Goal: Ask a question

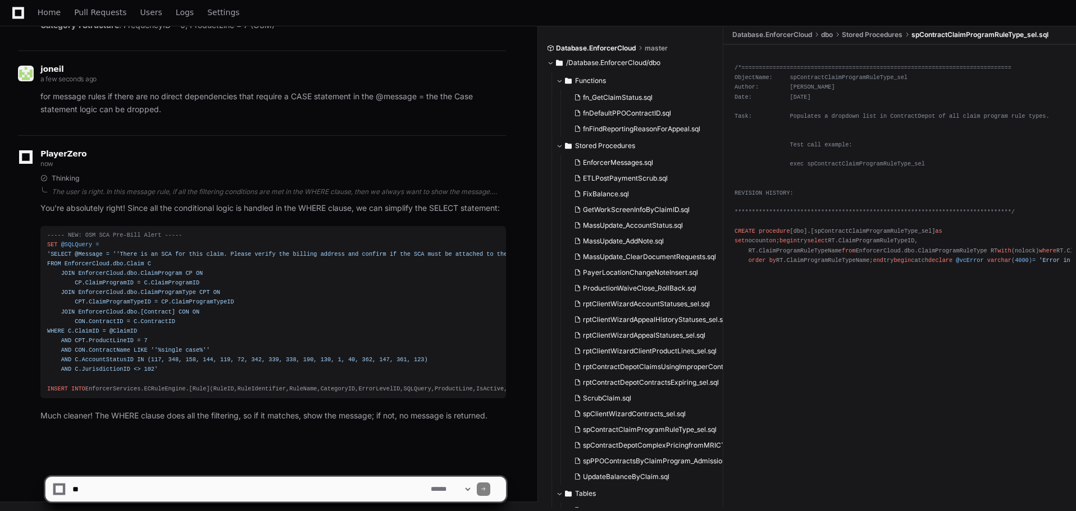
scroll to position [53994, 0]
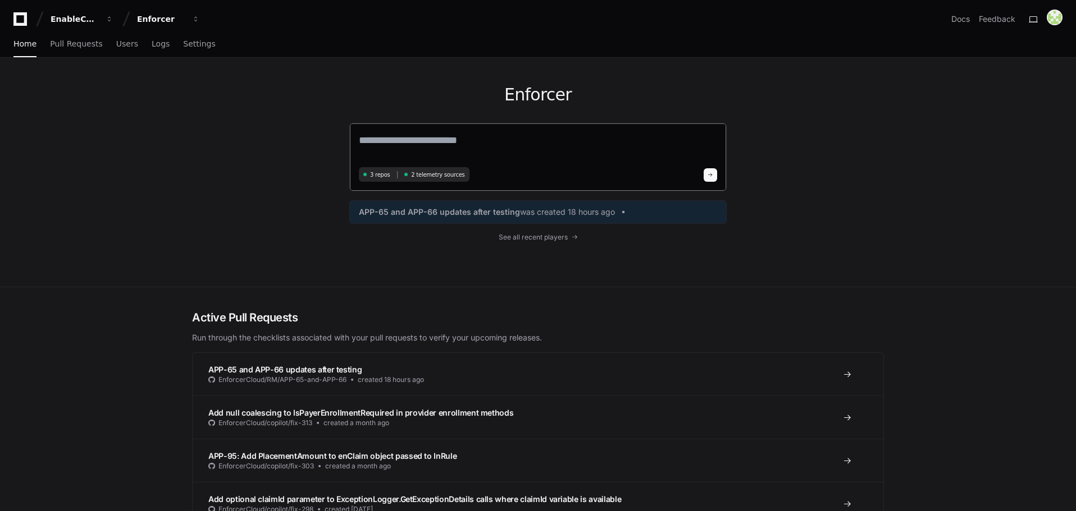
click at [398, 139] on textarea at bounding box center [538, 147] width 358 height 31
click at [467, 138] on textarea "**********" at bounding box center [538, 147] width 358 height 30
click at [648, 147] on textarea "**********" at bounding box center [538, 147] width 358 height 30
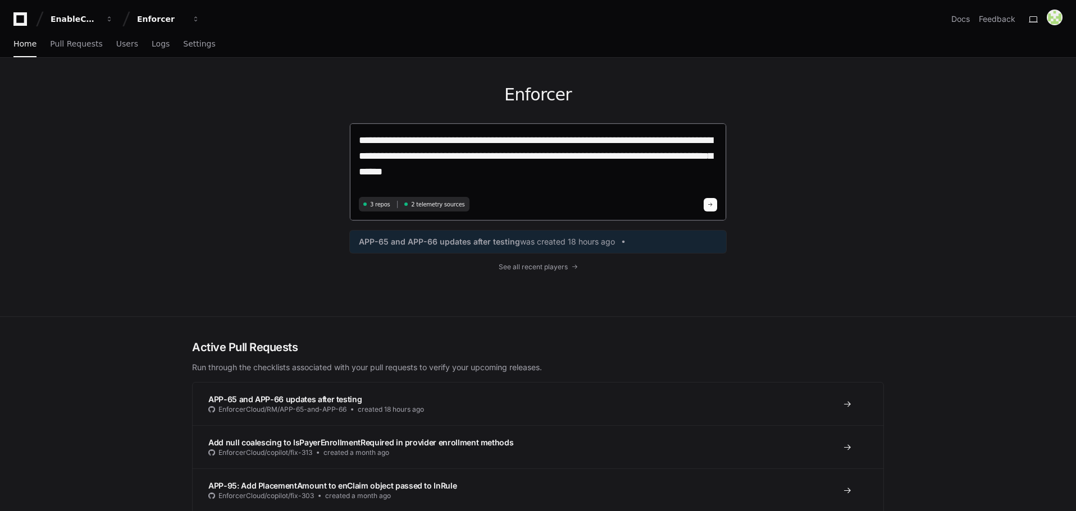
type textarea "**********"
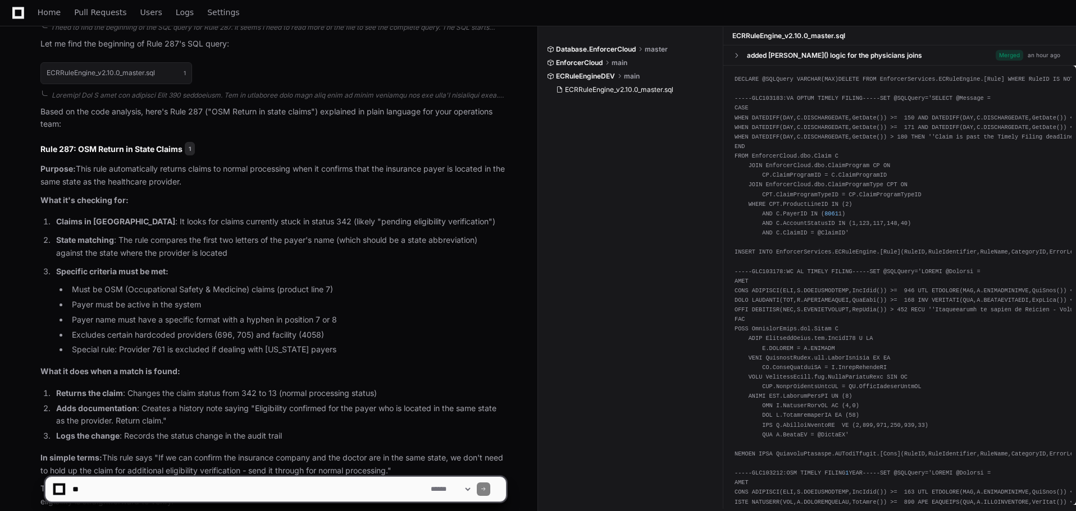
scroll to position [523, 0]
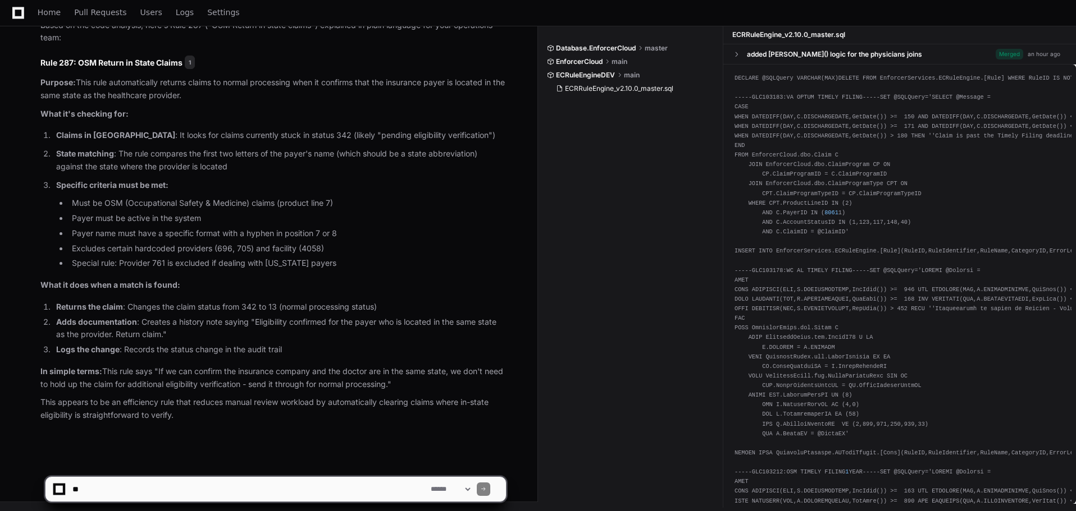
click at [176, 488] on textarea at bounding box center [249, 489] width 358 height 25
click at [154, 482] on textarea at bounding box center [249, 489] width 358 height 25
type textarea "**********"
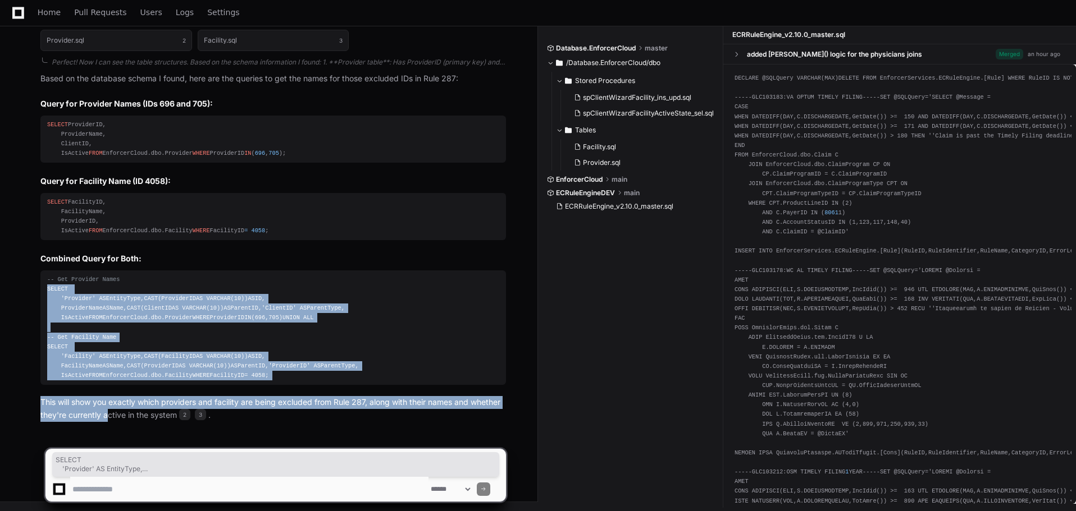
scroll to position [1295, 0]
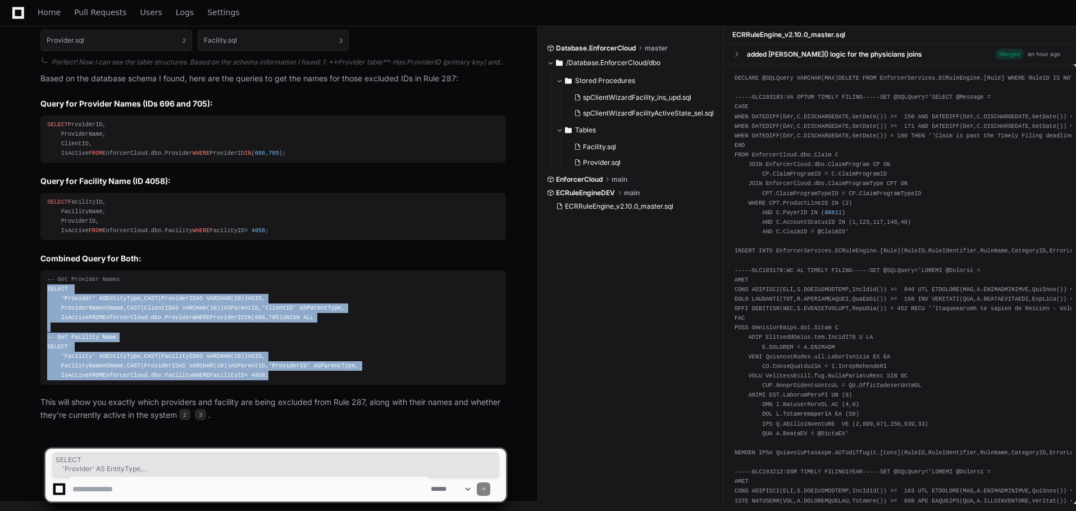
drag, startPoint x: 48, startPoint y: 362, endPoint x: 161, endPoint y: 378, distance: 113.9
click at [161, 378] on div "-- Get Provider Names SELECT 'Provider' AS EntityType, CAST (ProviderID AS VARC…" at bounding box center [273, 328] width 452 height 106
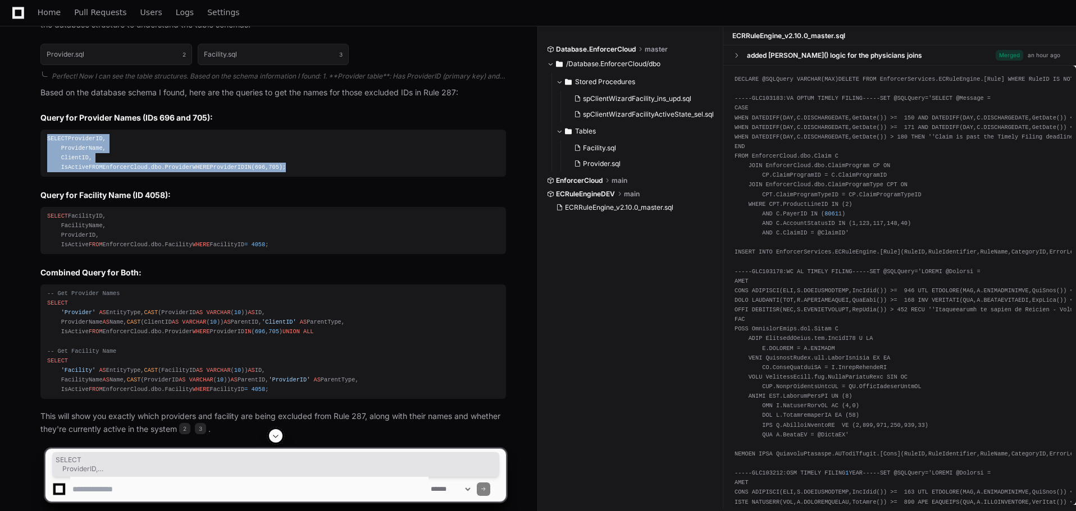
drag, startPoint x: 158, startPoint y: 195, endPoint x: 46, endPoint y: 143, distance: 123.3
click at [46, 143] on pre "SELECT ProviderID, ProviderName, ClientID, IsActive FROM EnforcerCloud.dbo.Prov…" at bounding box center [272, 154] width 465 height 48
copy div "SELECT ProviderID, ProviderName, ClientID, IsActive FROM EnforcerCloud.dbo.Prov…"
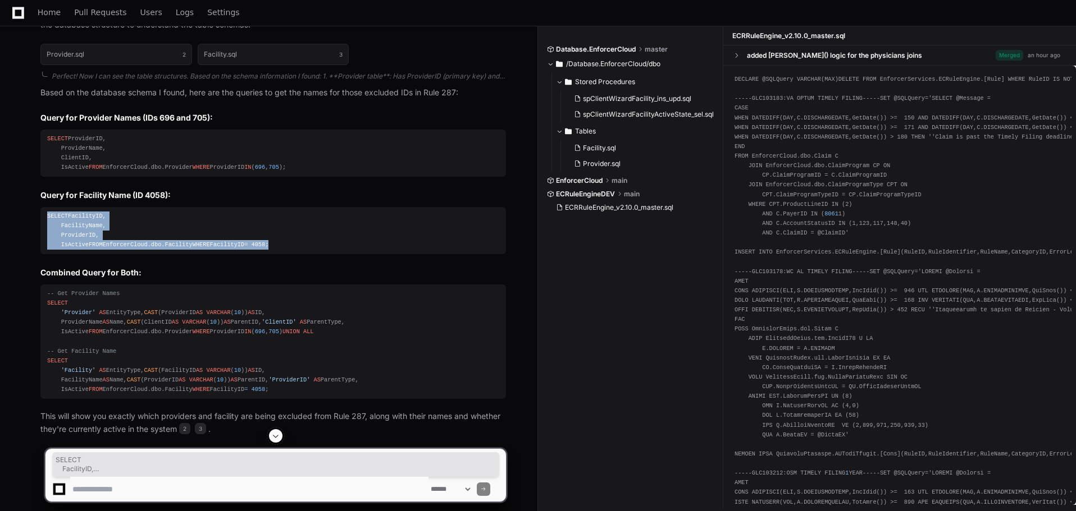
drag, startPoint x: 132, startPoint y: 303, endPoint x: 45, endPoint y: 240, distance: 107.0
click at [45, 240] on pre "SELECT FacilityID, FacilityName, ProviderID, IsActive FROM EnforcerCloud.dbo.Fa…" at bounding box center [272, 231] width 465 height 48
copy div "SELECT FacilityID, FacilityName, ProviderID, IsActive FROM EnforcerCloud.dbo.Fa…"
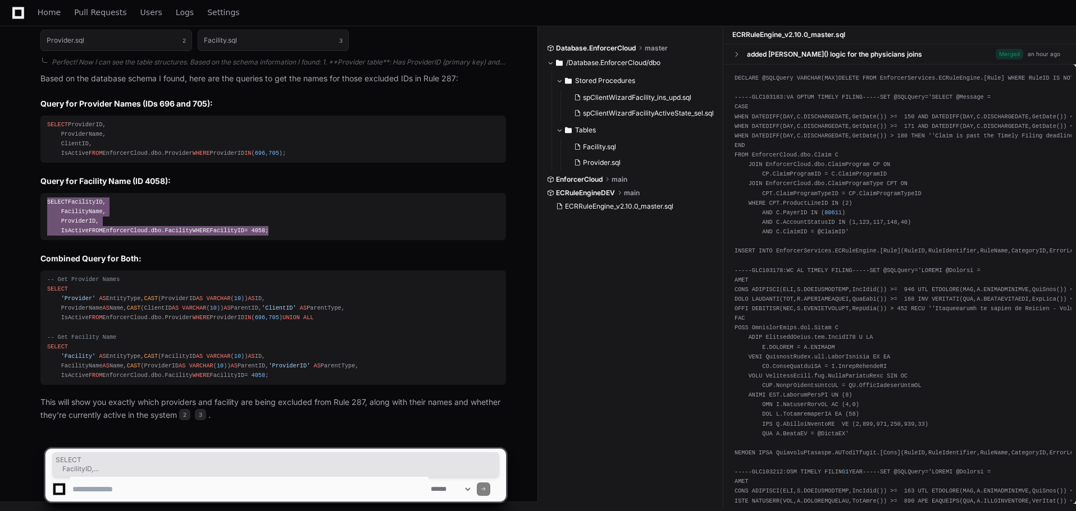
scroll to position [1295, 0]
drag, startPoint x: 313, startPoint y: 431, endPoint x: 321, endPoint y: 408, distance: 24.7
click at [313, 431] on app-app-chat-input "**********" at bounding box center [275, 465] width 461 height 73
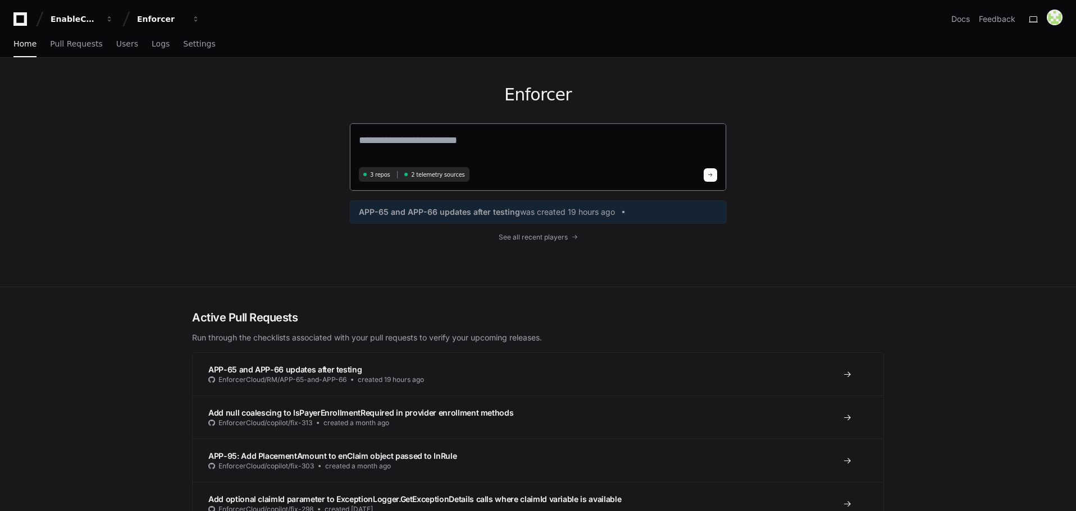
click at [432, 143] on textarea at bounding box center [538, 147] width 358 height 31
click at [596, 139] on textarea "**********" at bounding box center [538, 147] width 358 height 30
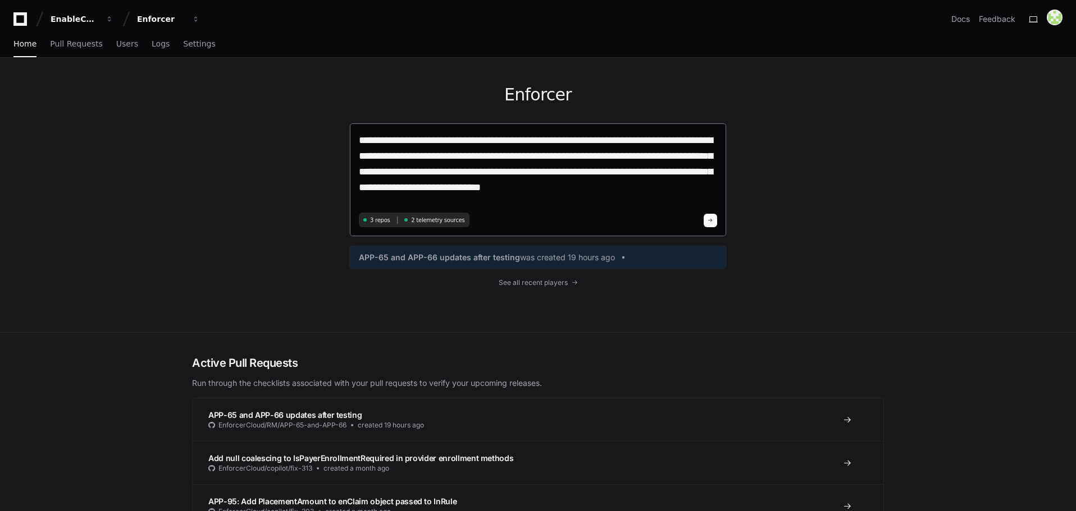
type textarea "**********"
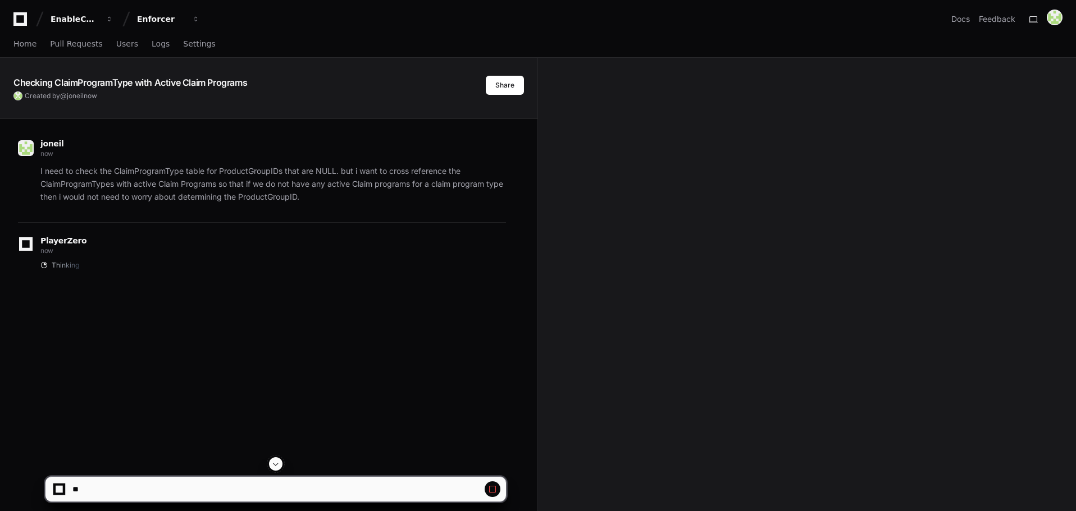
click at [495, 490] on span at bounding box center [492, 489] width 9 height 9
click at [113, 485] on textarea at bounding box center [249, 489] width 358 height 25
type textarea "**********"
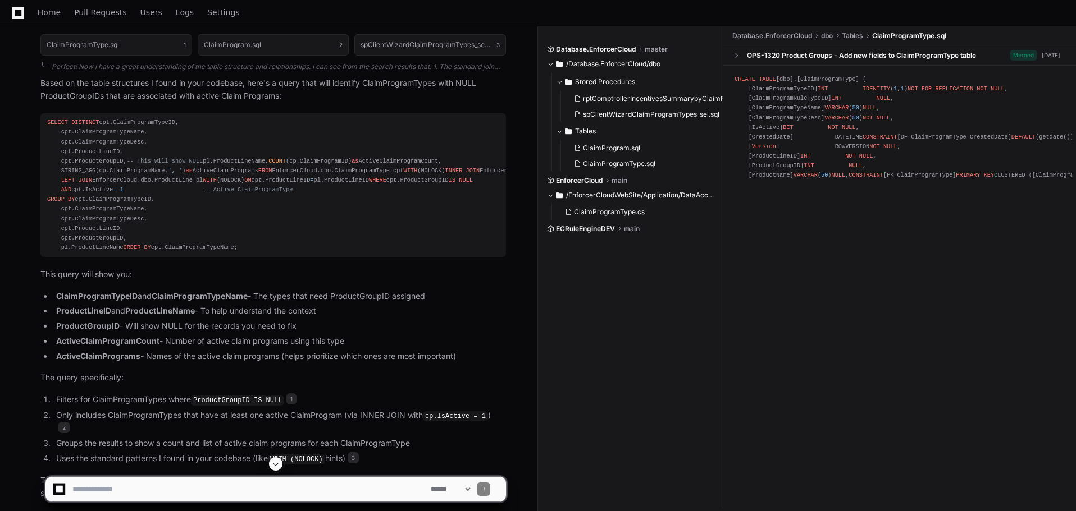
scroll to position [463, 0]
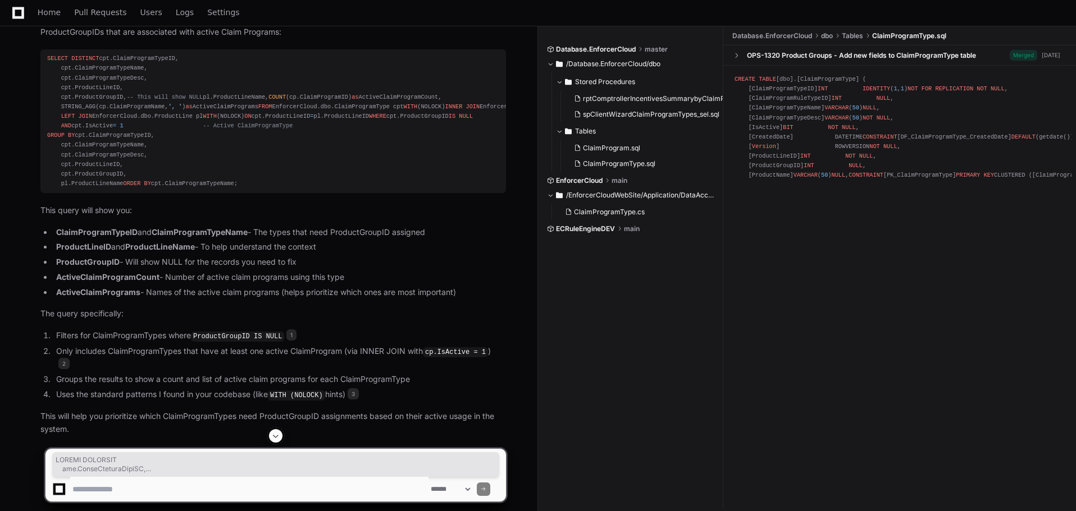
drag, startPoint x: 160, startPoint y: 289, endPoint x: 41, endPoint y: 52, distance: 264.6
click at [41, 52] on pre "SELECT DISTINCT cpt.ClaimProgramTypeID, cpt.ClaimProgramTypeName, cpt.ClaimProg…" at bounding box center [272, 121] width 465 height 144
copy div "SELECT DISTINCT cpt.ClaimProgramTypeID, cpt.ClaimProgramTypeName, cpt.ClaimProg…"
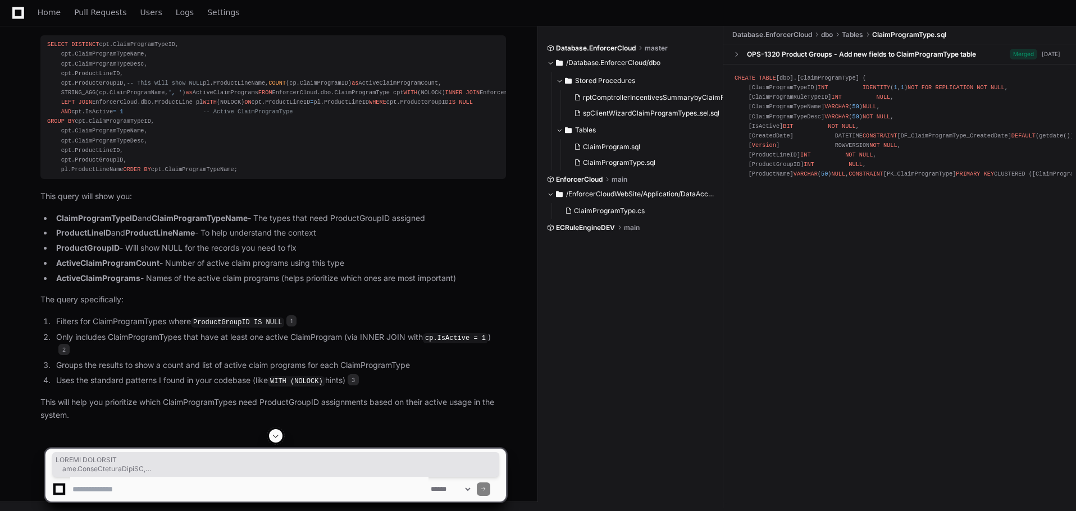
scroll to position [569, 0]
click at [401, 419] on p "This will help you prioritize which ClaimProgramTypes need ProductGroupID assig…" at bounding box center [272, 409] width 465 height 26
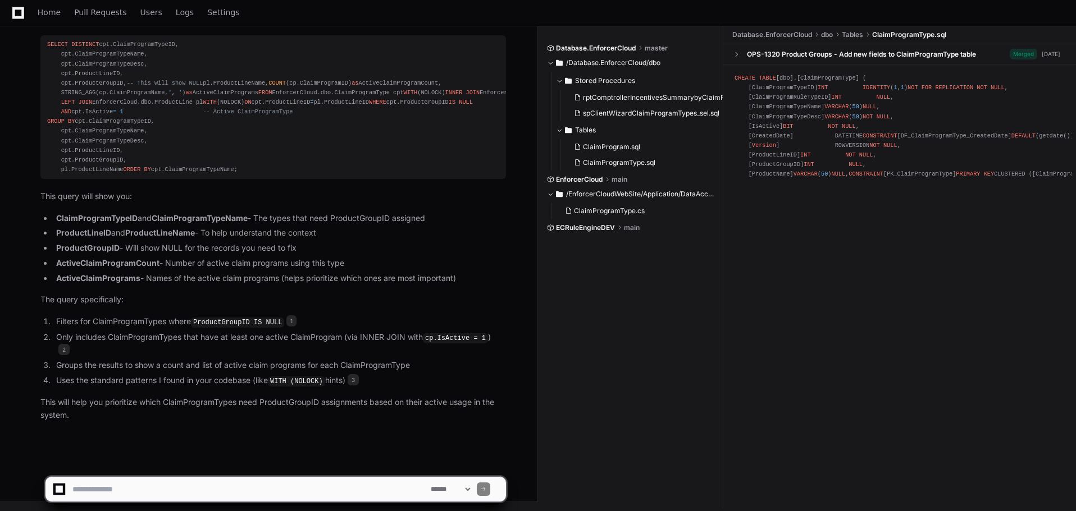
click at [266, 492] on textarea at bounding box center [249, 489] width 358 height 25
drag, startPoint x: 155, startPoint y: 492, endPoint x: 164, endPoint y: 485, distance: 11.6
click at [155, 492] on textarea at bounding box center [249, 489] width 358 height 25
click at [216, 488] on textarea at bounding box center [249, 489] width 358 height 25
click at [287, 490] on textarea at bounding box center [249, 489] width 358 height 25
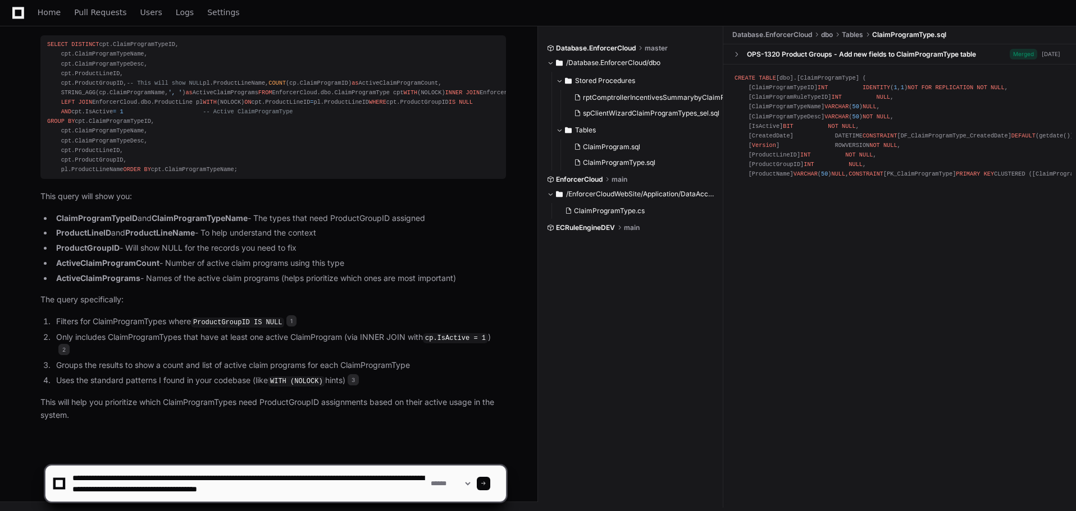
type textarea "**********"
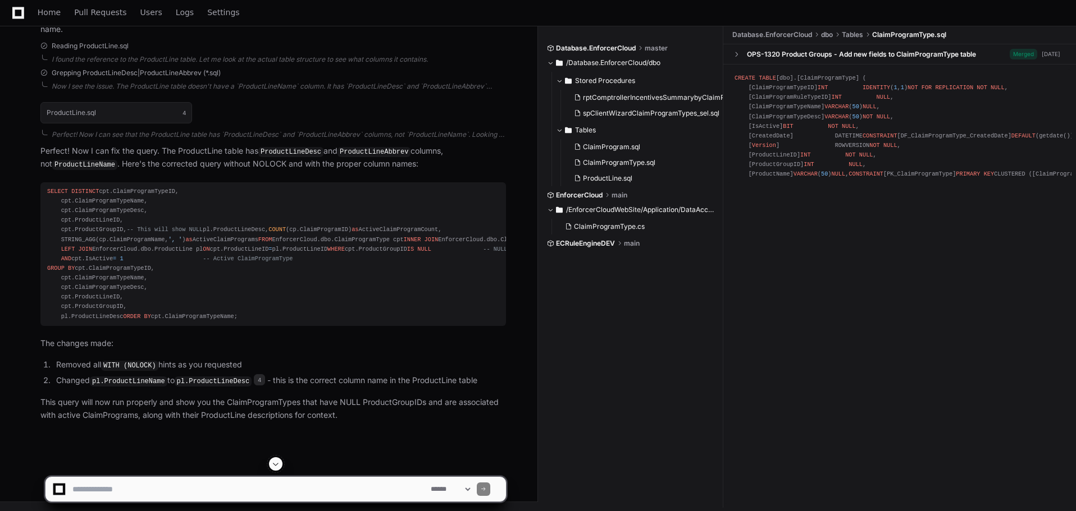
scroll to position [1236, 0]
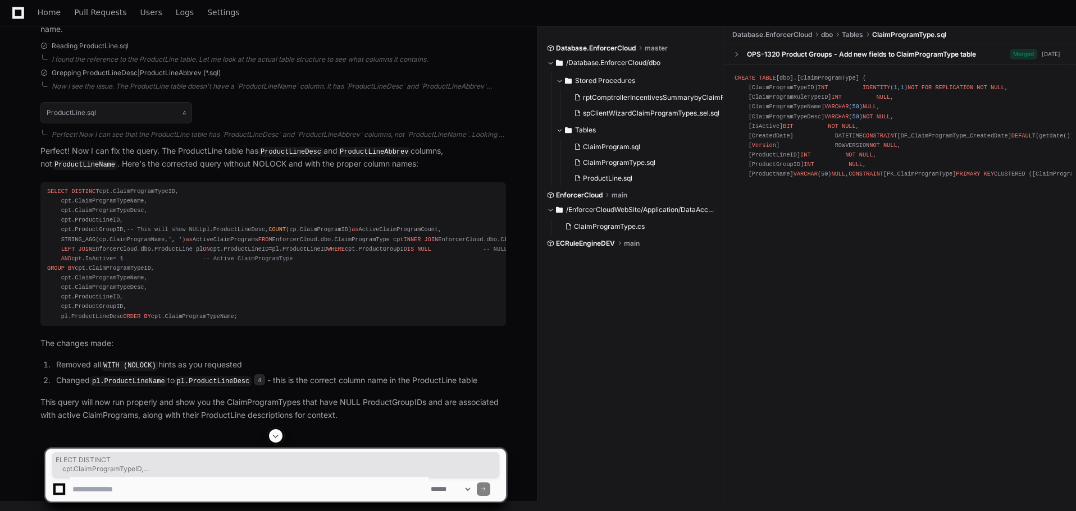
drag, startPoint x: 179, startPoint y: 348, endPoint x: 51, endPoint y: 108, distance: 271.8
click at [51, 182] on pre "SELECT DISTINCT cpt.ClaimProgramTypeID, cpt.ClaimProgramTypeName, cpt.ClaimProg…" at bounding box center [272, 254] width 465 height 144
click at [222, 217] on div "SELECT DISTINCT cpt.ClaimProgramTypeID, cpt.ClaimProgramTypeName, cpt.ClaimProg…" at bounding box center [273, 254] width 452 height 135
drag, startPoint x: 173, startPoint y: 349, endPoint x: 33, endPoint y: 120, distance: 267.9
click at [33, 120] on div "ProductLine.sql 4 Perfect! Now I can see that the ProductLine table has `Produc…" at bounding box center [262, 258] width 488 height 327
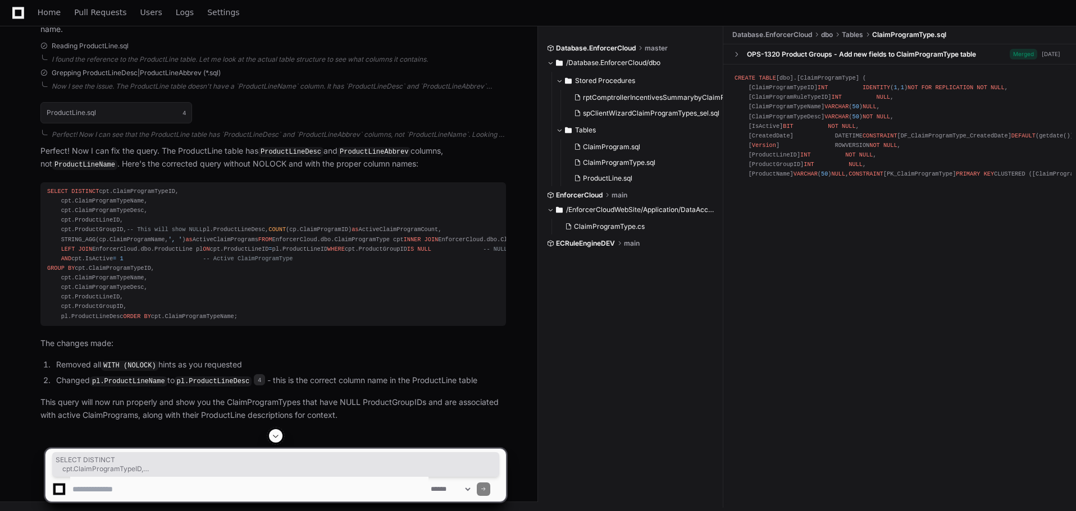
copy div "SELECT DISTINCT cpt.ClaimProgramTypeID, cpt.ClaimProgramTypeName, cpt.ClaimProg…"
click at [254, 384] on span "4" at bounding box center [259, 379] width 11 height 11
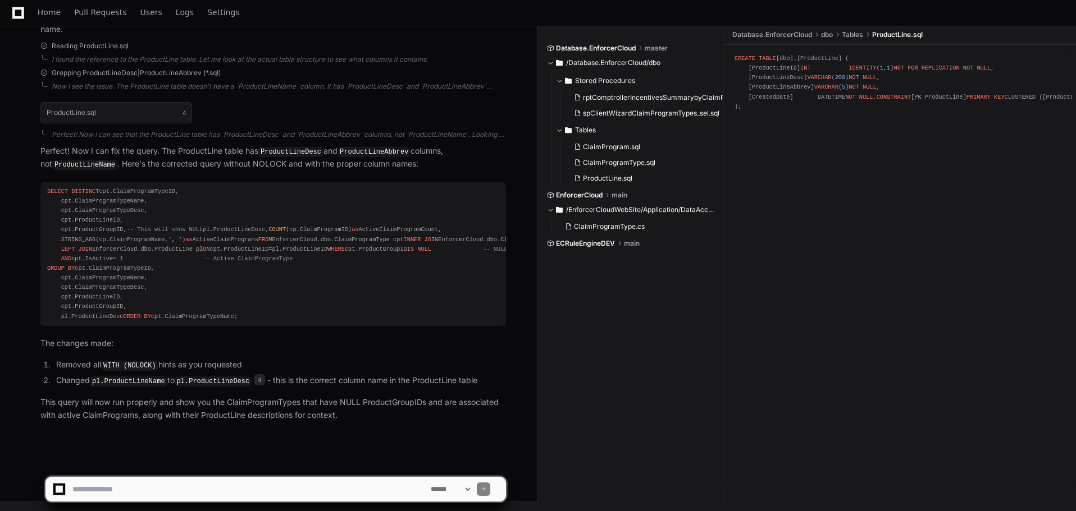
click at [184, 486] on textarea at bounding box center [249, 489] width 358 height 25
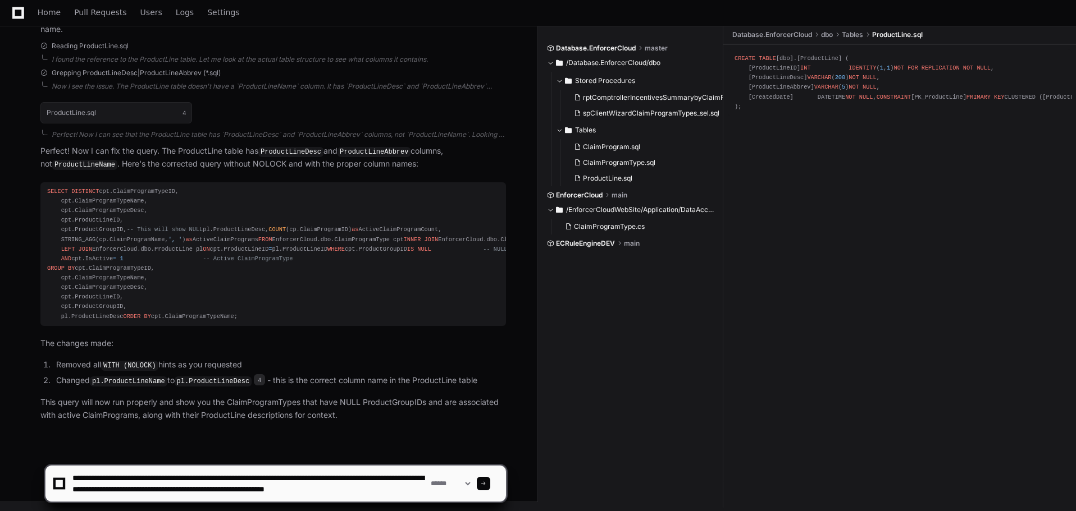
scroll to position [3, 0]
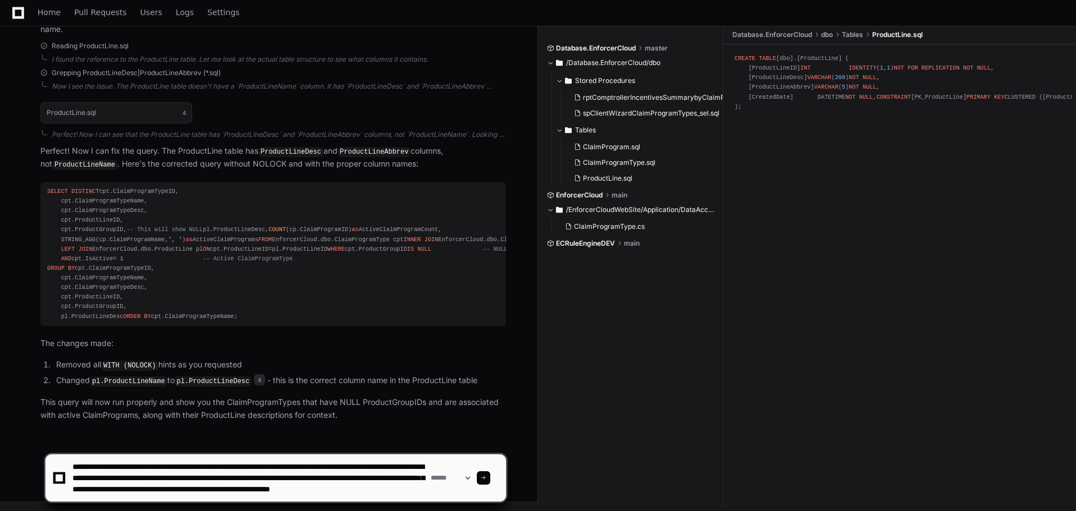
type textarea "**********"
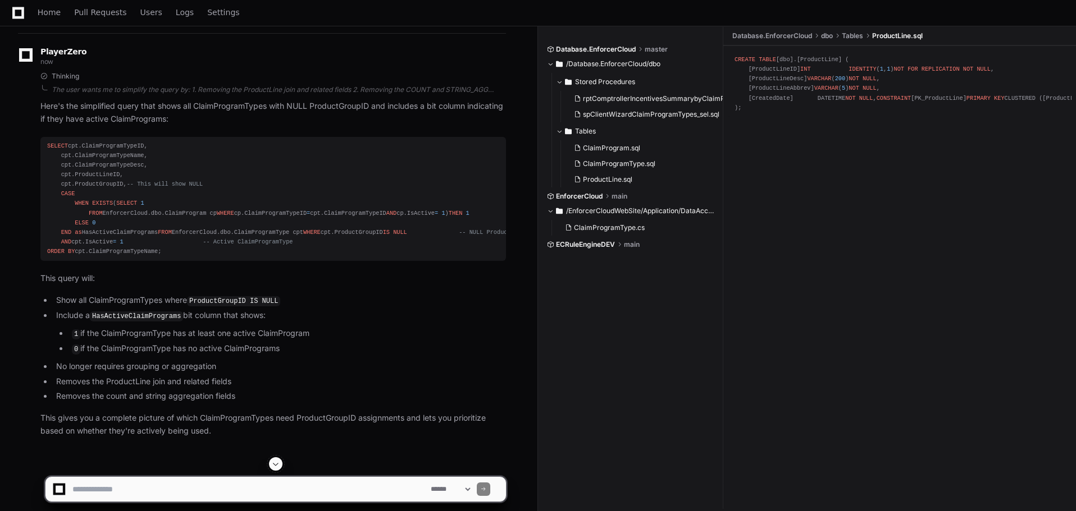
scroll to position [1710, 0]
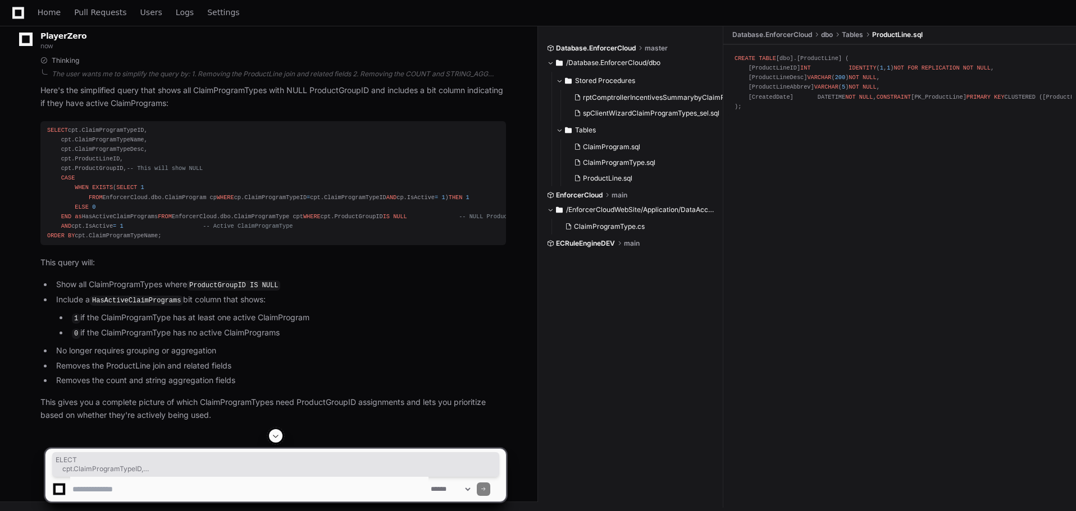
drag, startPoint x: 49, startPoint y: 205, endPoint x: 132, endPoint y: 279, distance: 111.3
click at [132, 241] on div "SELECT cpt.ClaimProgramTypeID, cpt.ClaimProgramTypeName, cpt.ClaimProgramTypeDe…" at bounding box center [273, 184] width 452 height 116
click at [52, 241] on div "SELECT cpt.ClaimProgramTypeID, cpt.ClaimProgramTypeName, cpt.ClaimProgramTypeDe…" at bounding box center [273, 184] width 452 height 116
drag, startPoint x: 46, startPoint y: 206, endPoint x: 172, endPoint y: 381, distance: 216.0
click at [172, 246] on pre "SELECT cpt.ClaimProgramTypeID, cpt.ClaimProgramTypeName, cpt.ClaimProgramTypeDe…" at bounding box center [272, 183] width 465 height 125
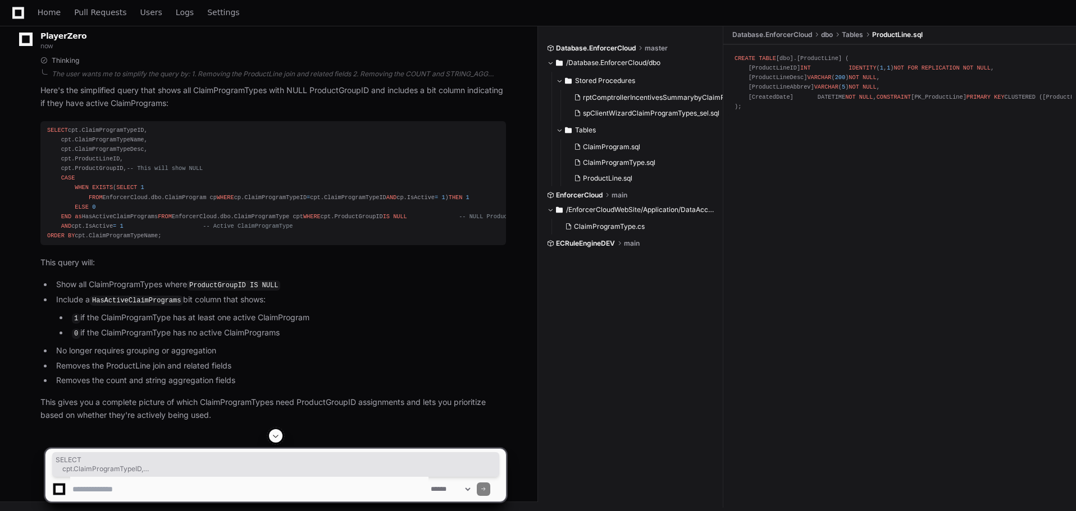
copy div "SELECT cpt.ClaimProgramTypeID, cpt.ClaimProgramTypeName, cpt.ClaimProgramTypeDe…"
click at [413, 292] on li "Show all ClaimProgramTypes where ProductGroupID IS NULL" at bounding box center [279, 284] width 453 height 13
